Goal: Navigation & Orientation: Find specific page/section

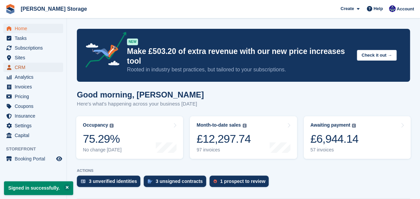
click at [36, 70] on span "CRM" at bounding box center [35, 67] width 40 height 9
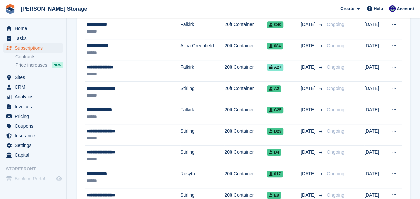
scroll to position [180, 0]
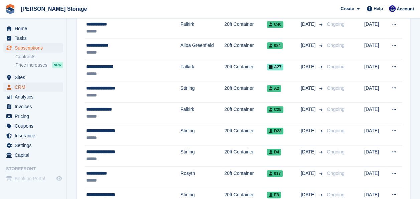
click at [30, 87] on span "CRM" at bounding box center [35, 86] width 40 height 9
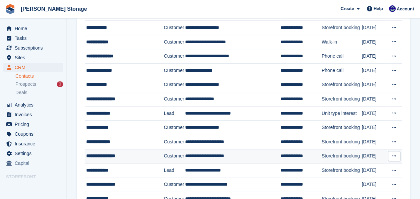
scroll to position [137, 0]
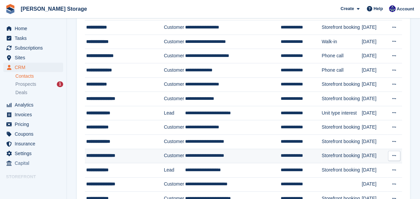
click at [322, 108] on td "Unit type interest" at bounding box center [342, 113] width 40 height 14
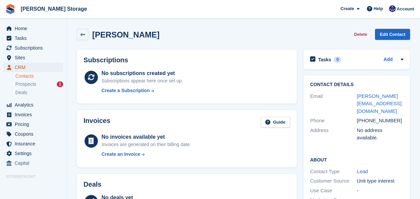
click at [30, 68] on span "CRM" at bounding box center [35, 67] width 40 height 9
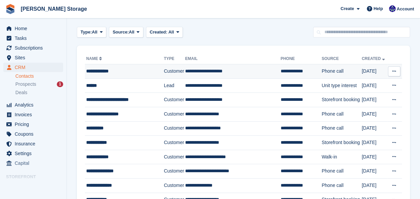
scroll to position [24, 0]
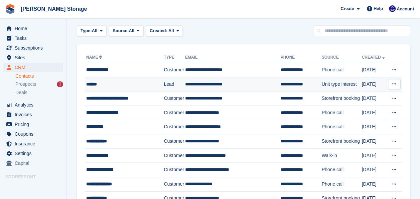
click at [170, 82] on td "Lead" at bounding box center [174, 84] width 21 height 14
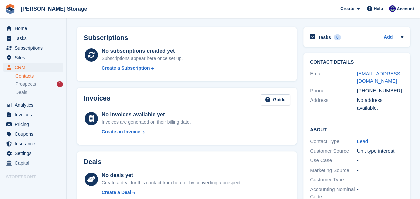
scroll to position [22, 0]
click at [20, 66] on span "CRM" at bounding box center [35, 67] width 40 height 9
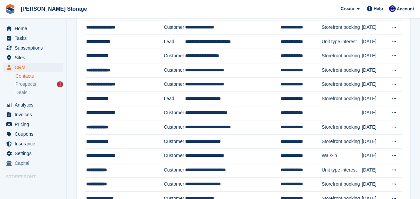
scroll to position [209, 0]
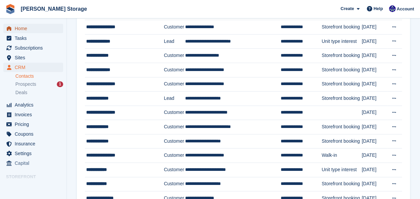
click at [25, 29] on span "Home" at bounding box center [35, 28] width 40 height 9
